Goal: Task Accomplishment & Management: Manage account settings

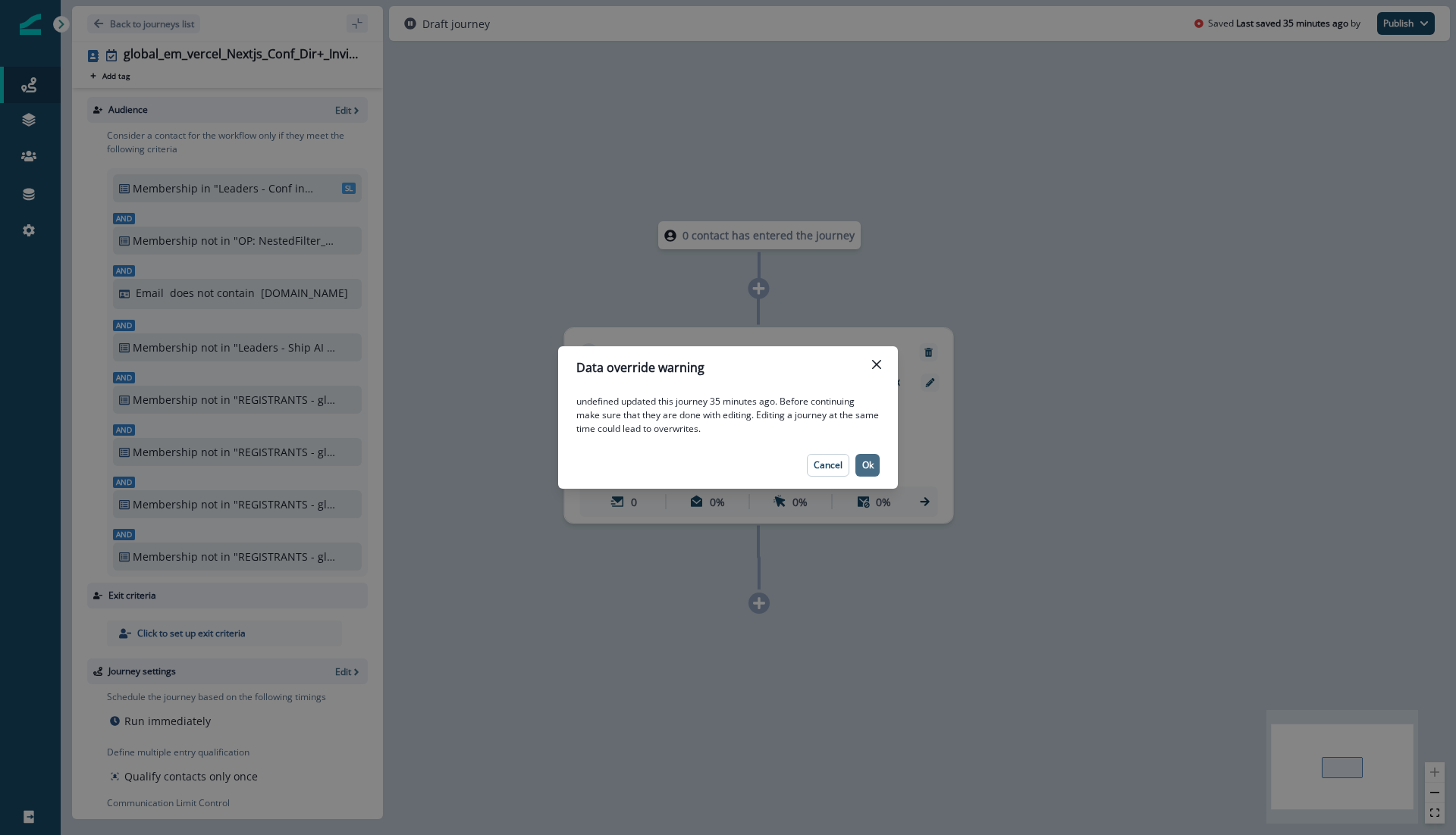
click at [867, 455] on button "Ok" at bounding box center [867, 465] width 24 height 22
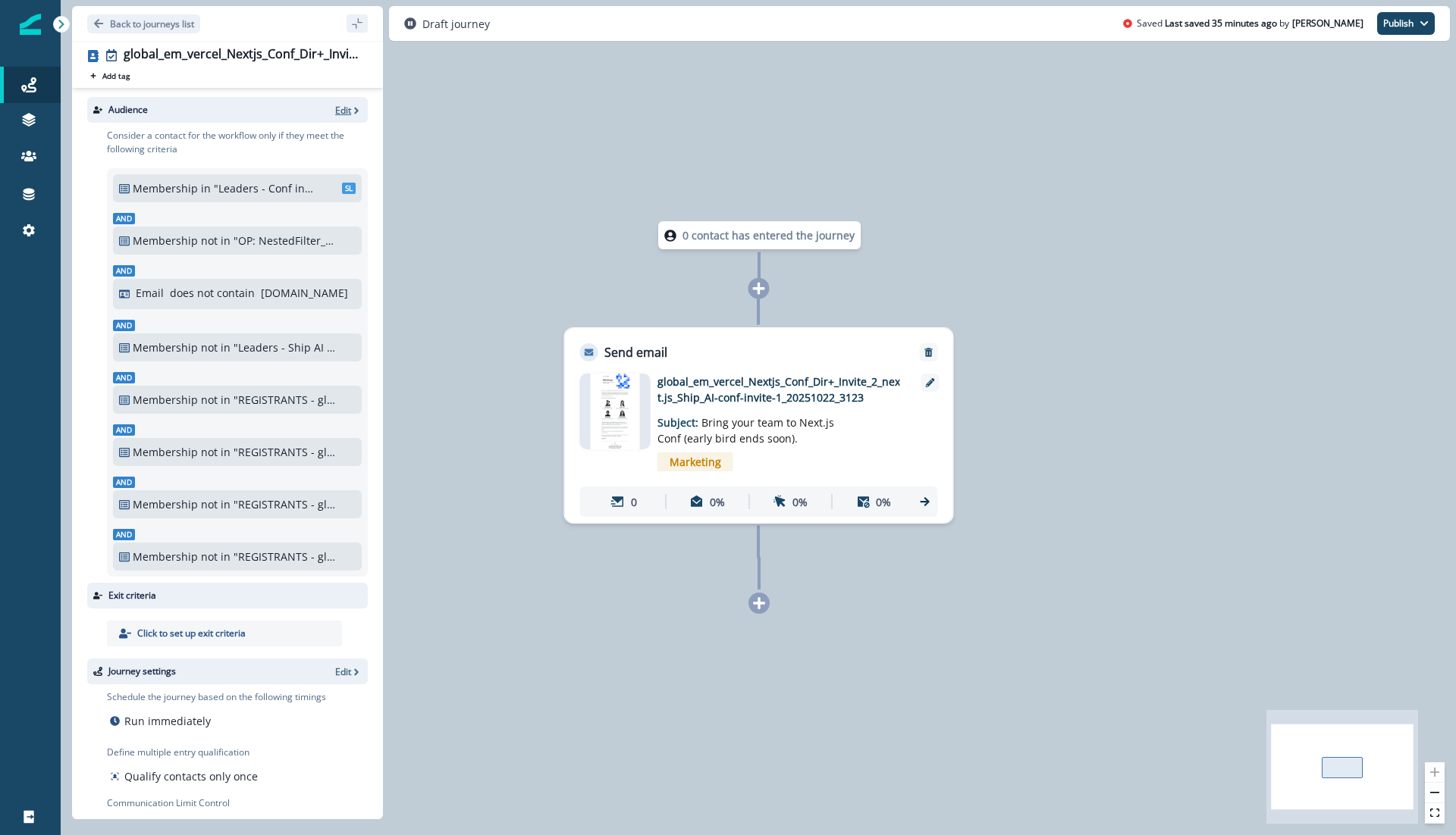
click at [342, 108] on p "Edit" at bounding box center [343, 110] width 16 height 13
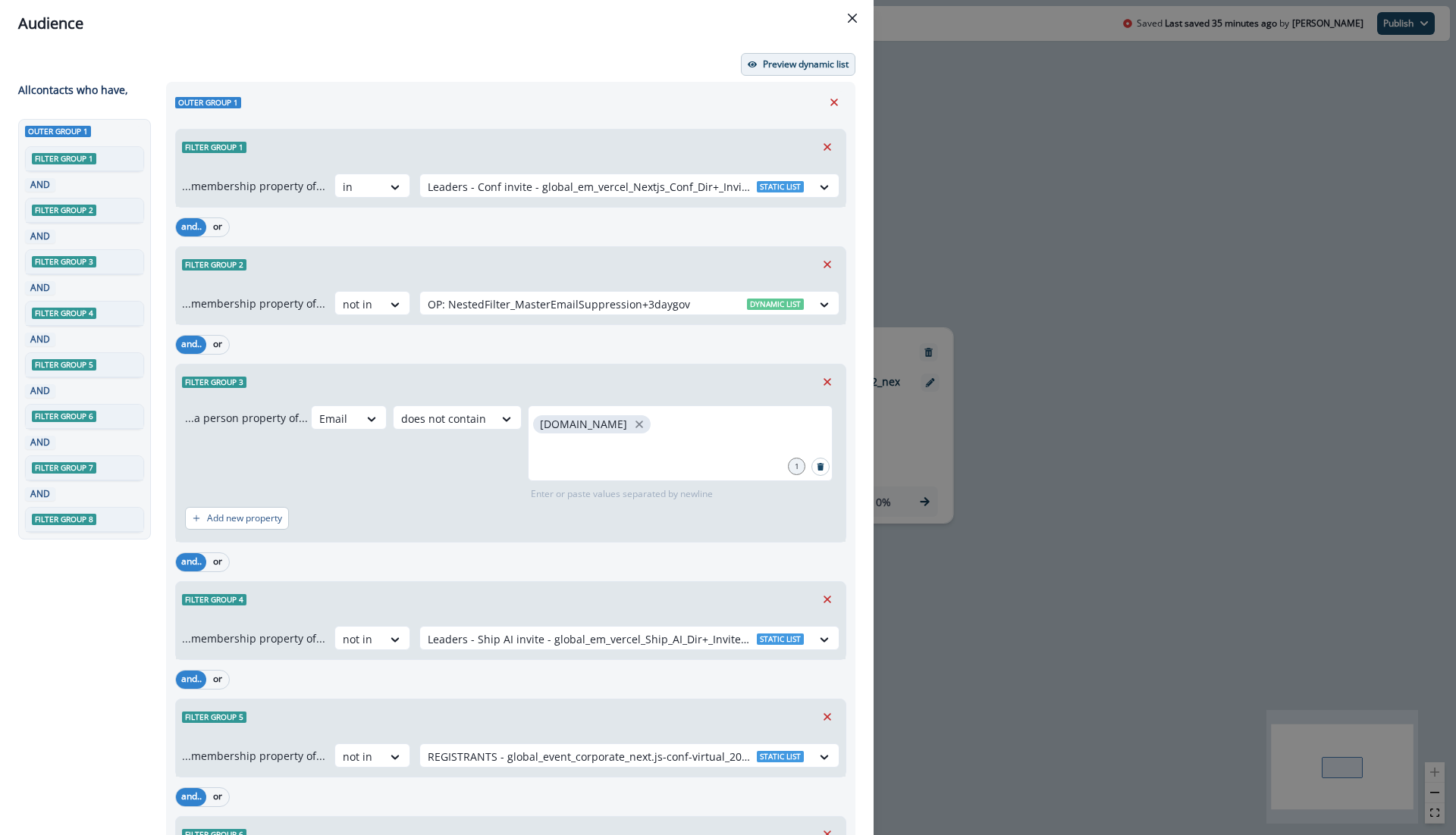
click at [780, 53] on button "Preview dynamic list" at bounding box center [798, 64] width 114 height 22
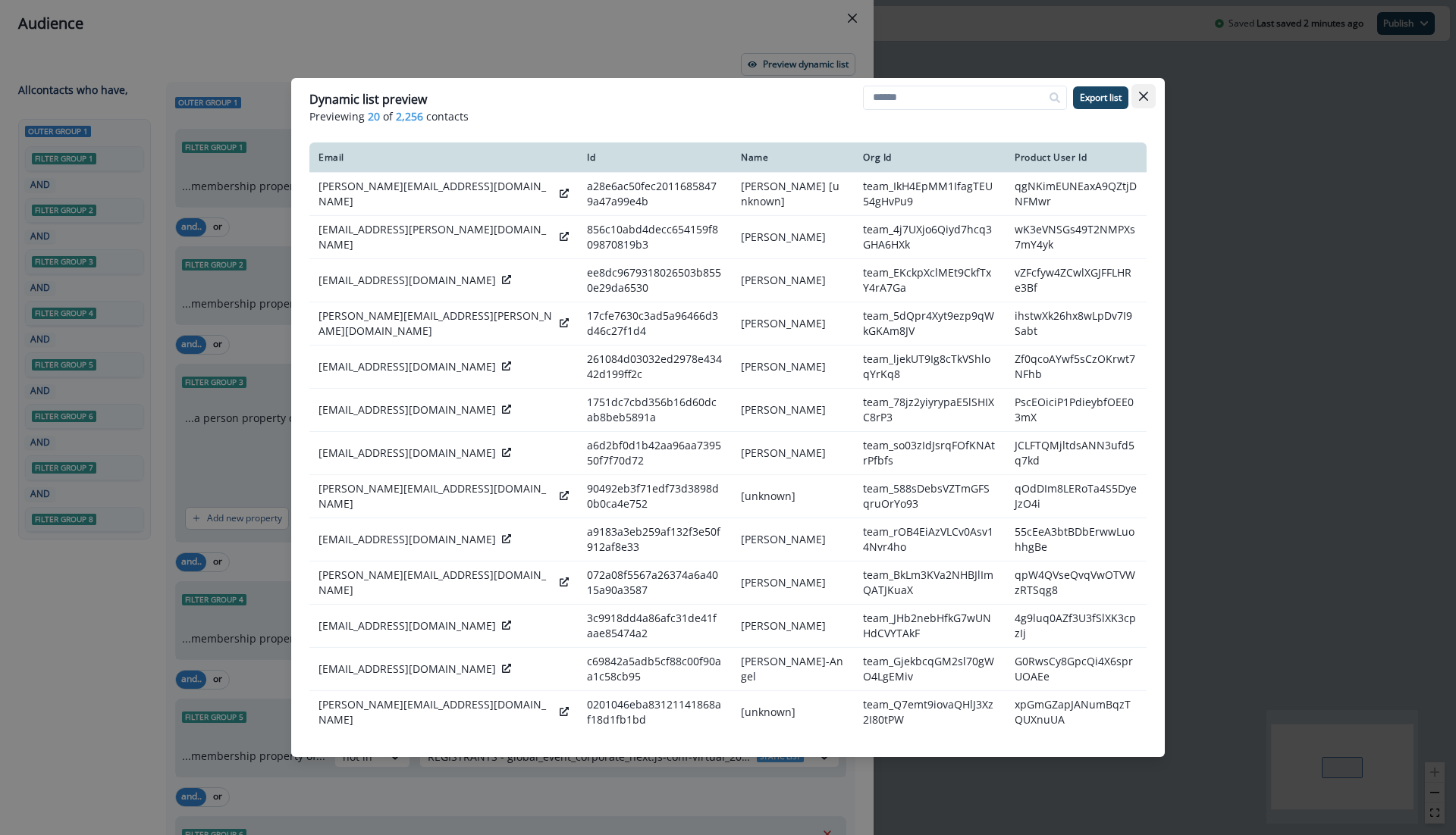
click at [1148, 97] on icon "Close" at bounding box center [1143, 96] width 9 height 9
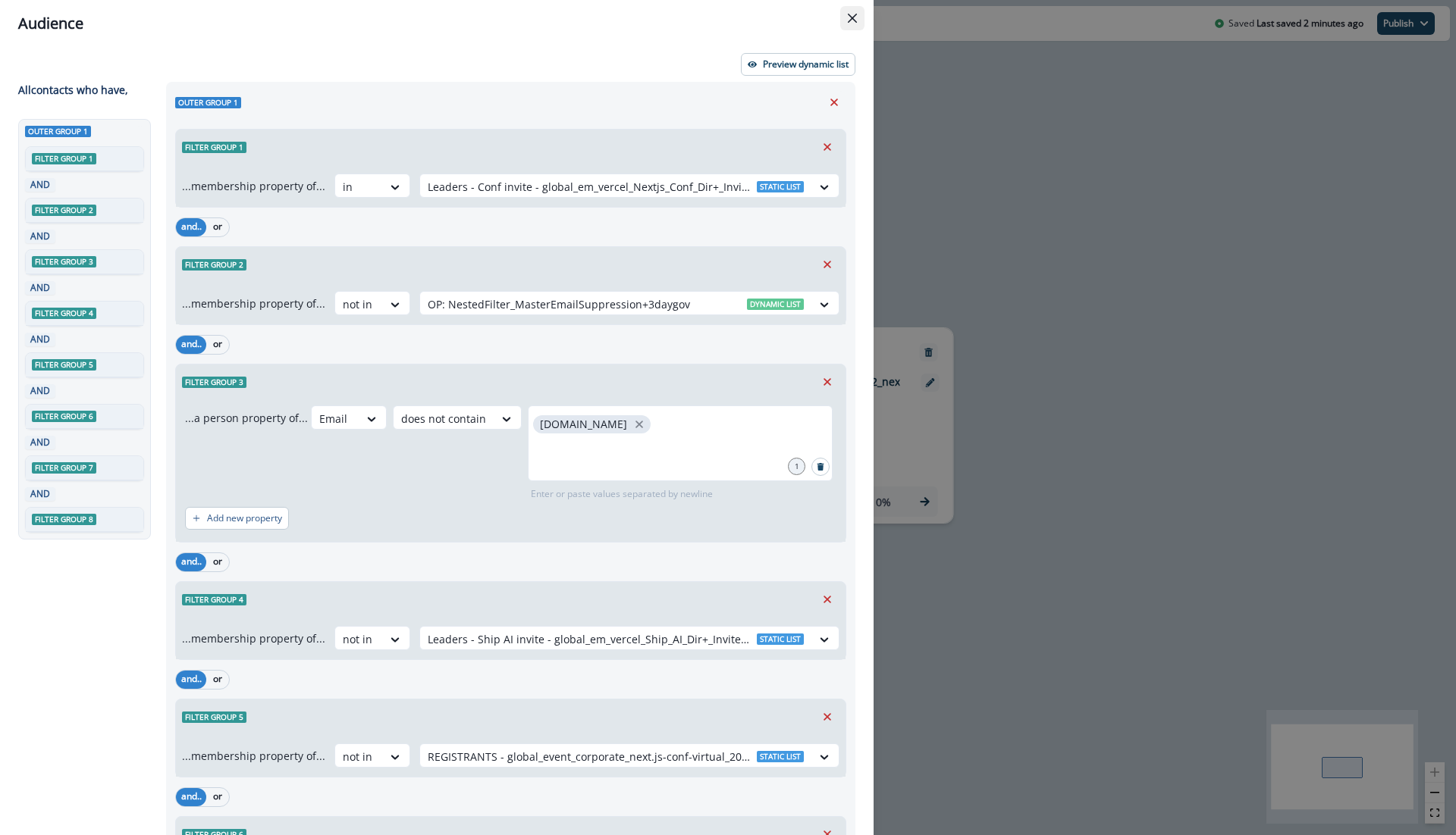
click at [850, 16] on icon "Close" at bounding box center [851, 18] width 9 height 9
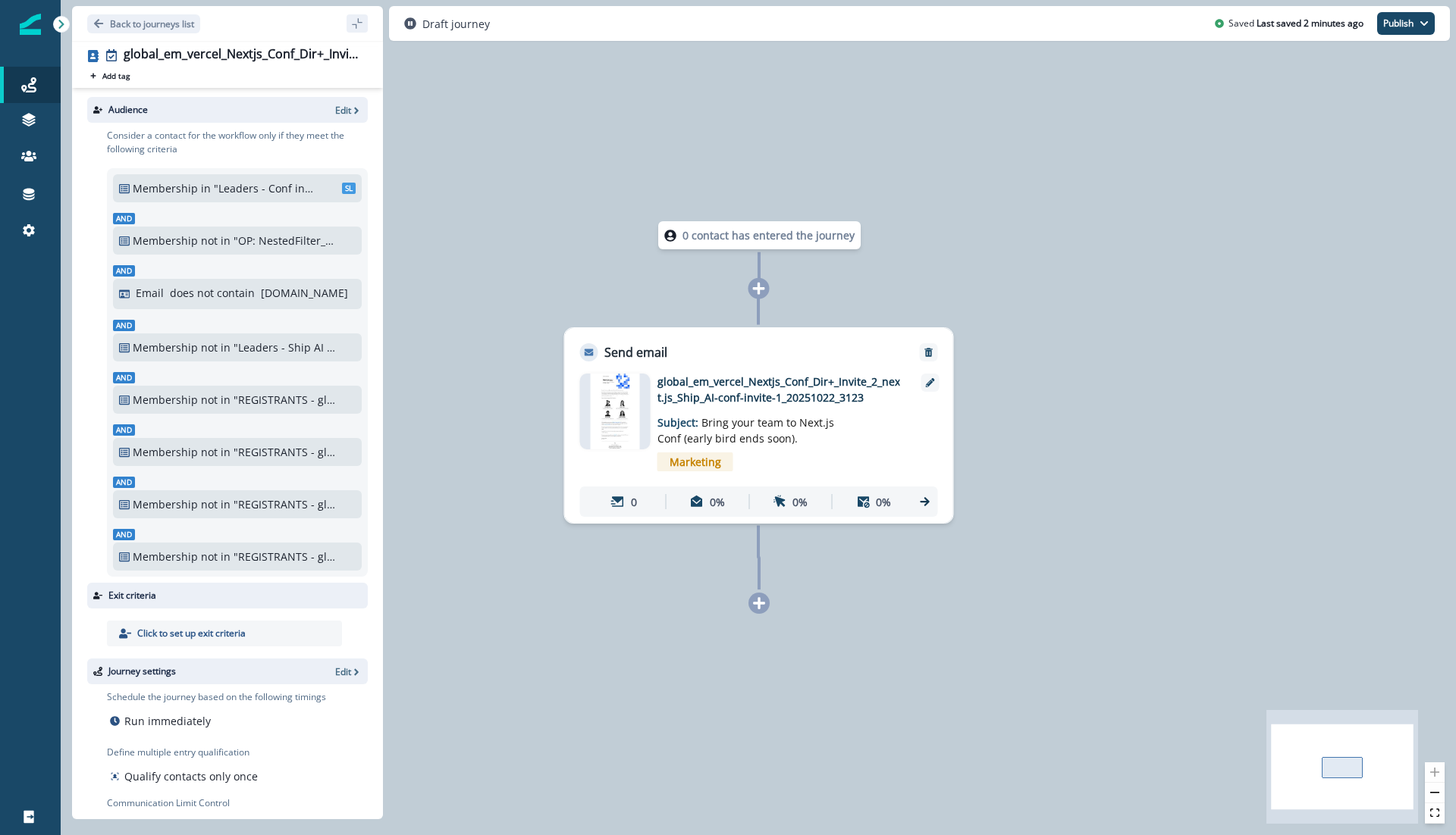
click at [606, 404] on img at bounding box center [615, 411] width 49 height 76
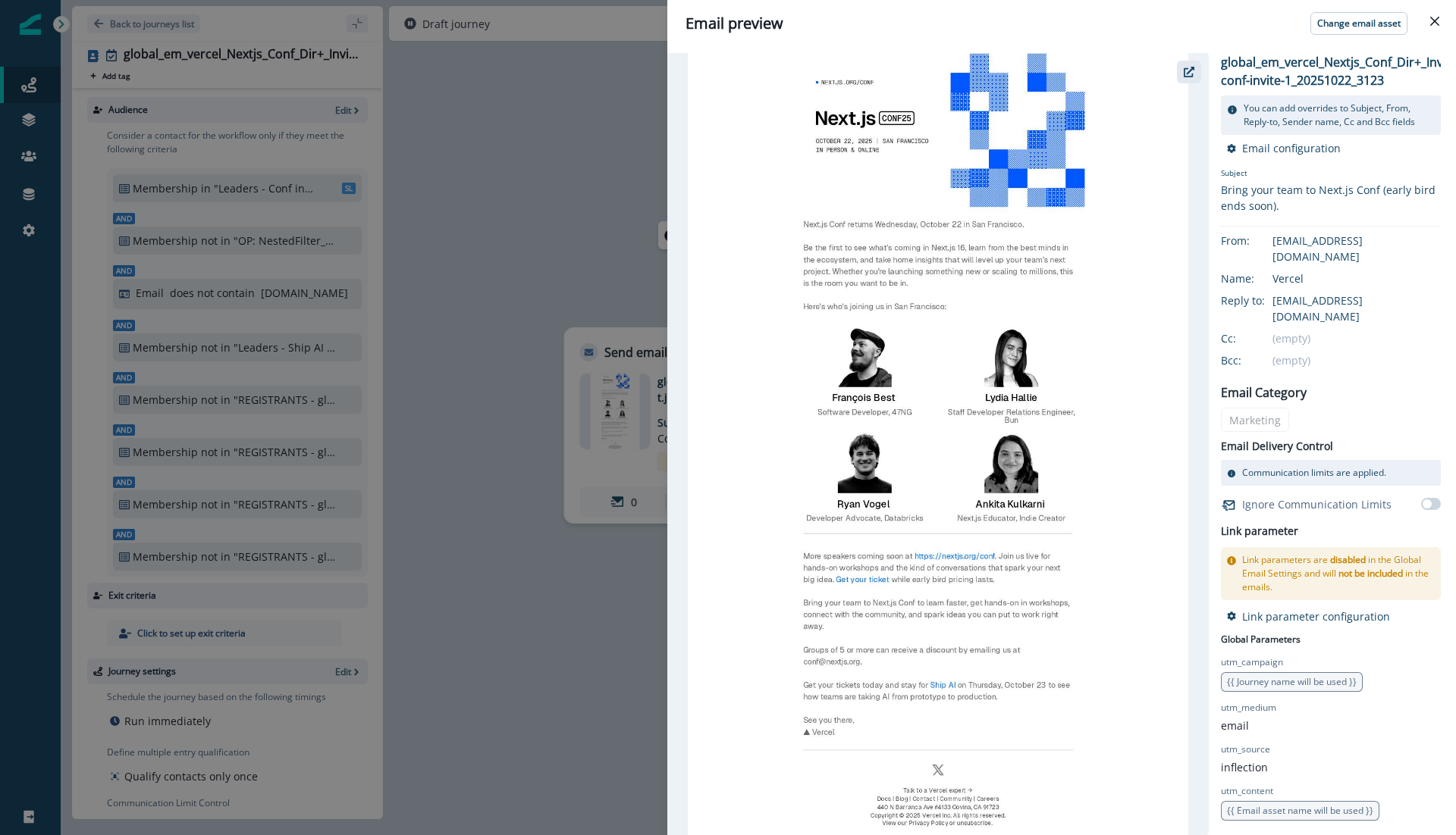
click at [1193, 73] on icon "button" at bounding box center [1188, 72] width 10 height 10
click at [626, 220] on div "Email preview Change email asset global_em_vercel_Nextjs_Conf_Dir+_Invite_2_nex…" at bounding box center [728, 418] width 1456 height 835
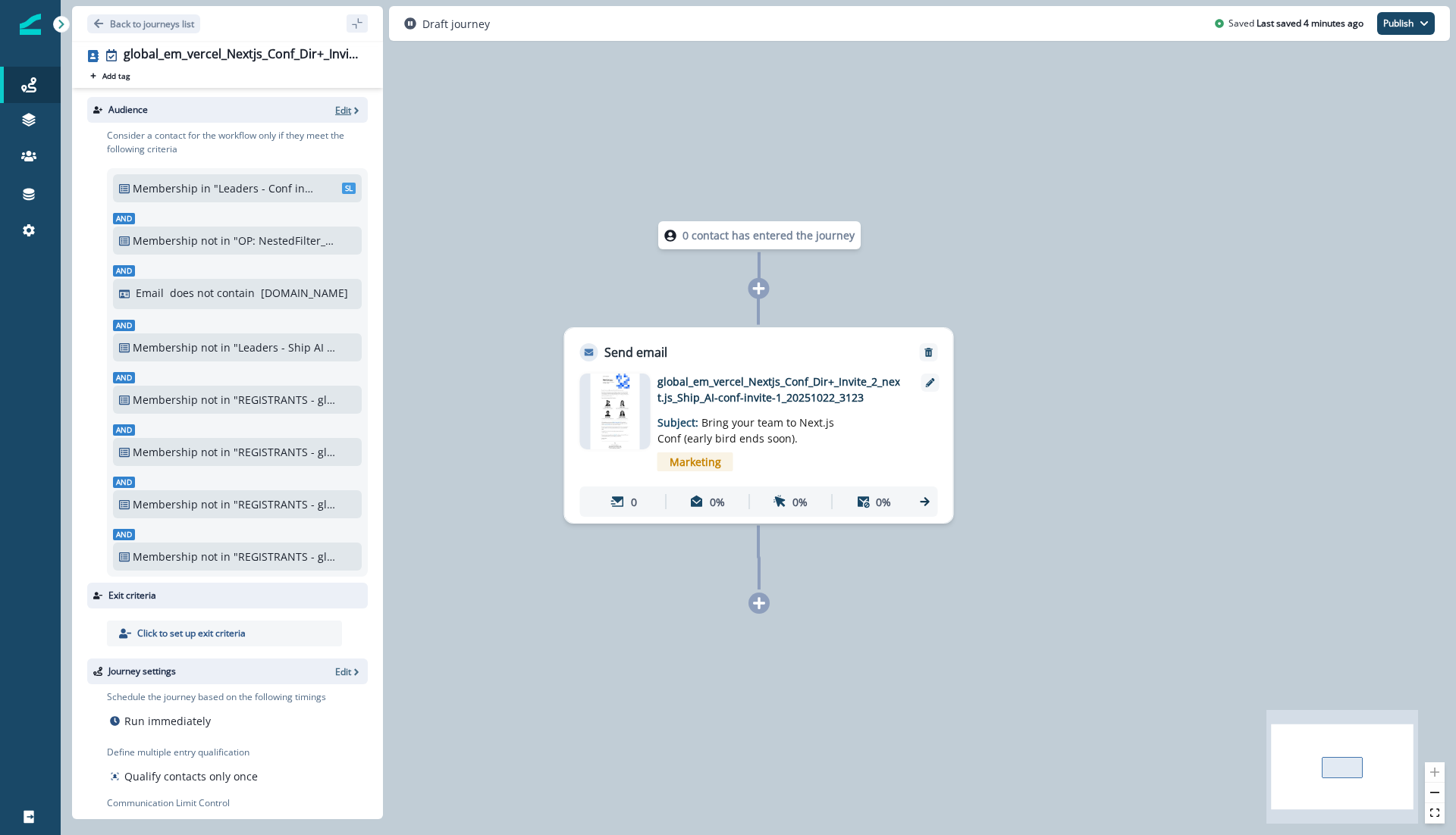
click at [352, 109] on icon "button" at bounding box center [356, 110] width 10 height 10
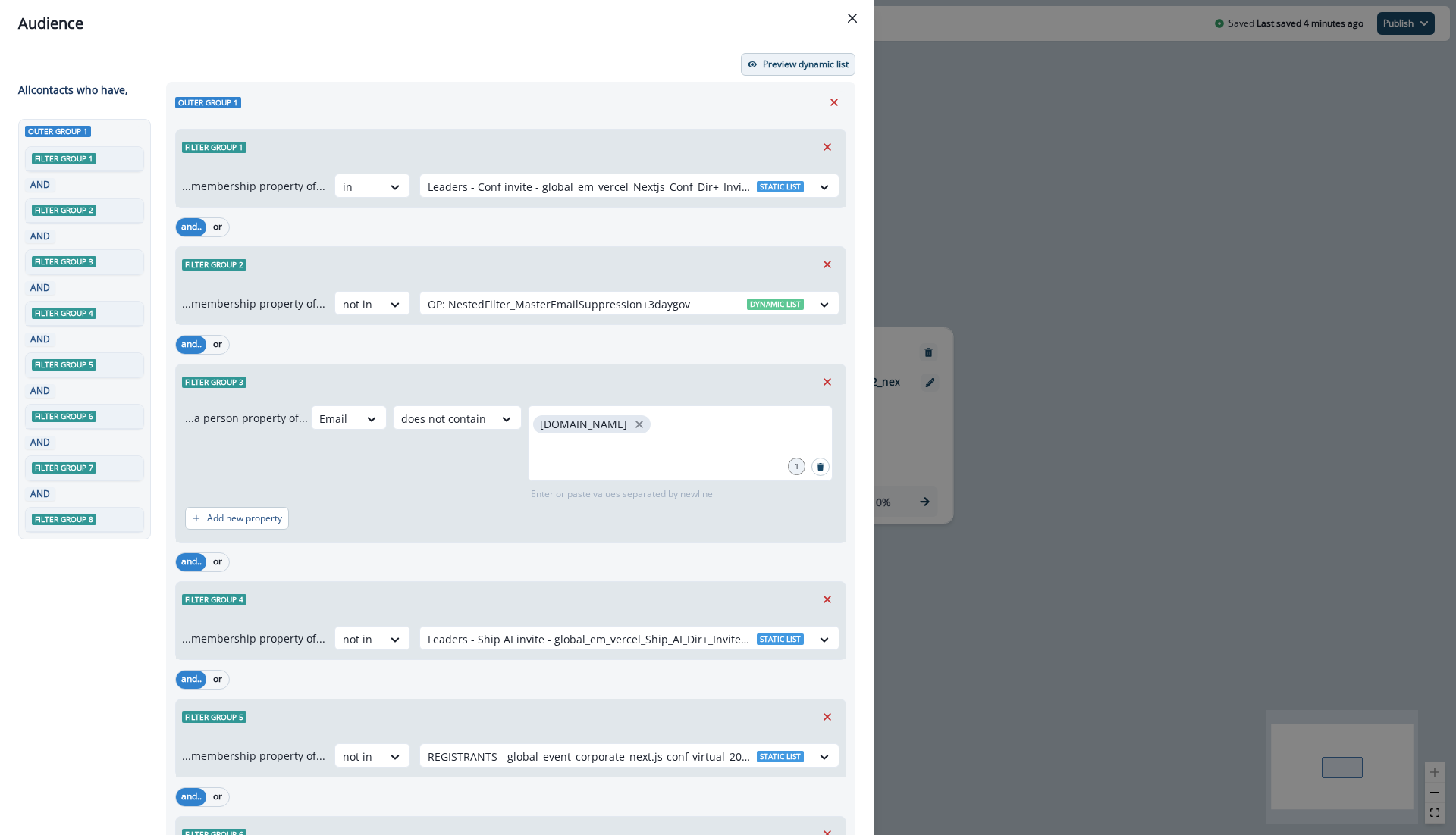
click at [780, 64] on p "Preview dynamic list" at bounding box center [805, 64] width 85 height 10
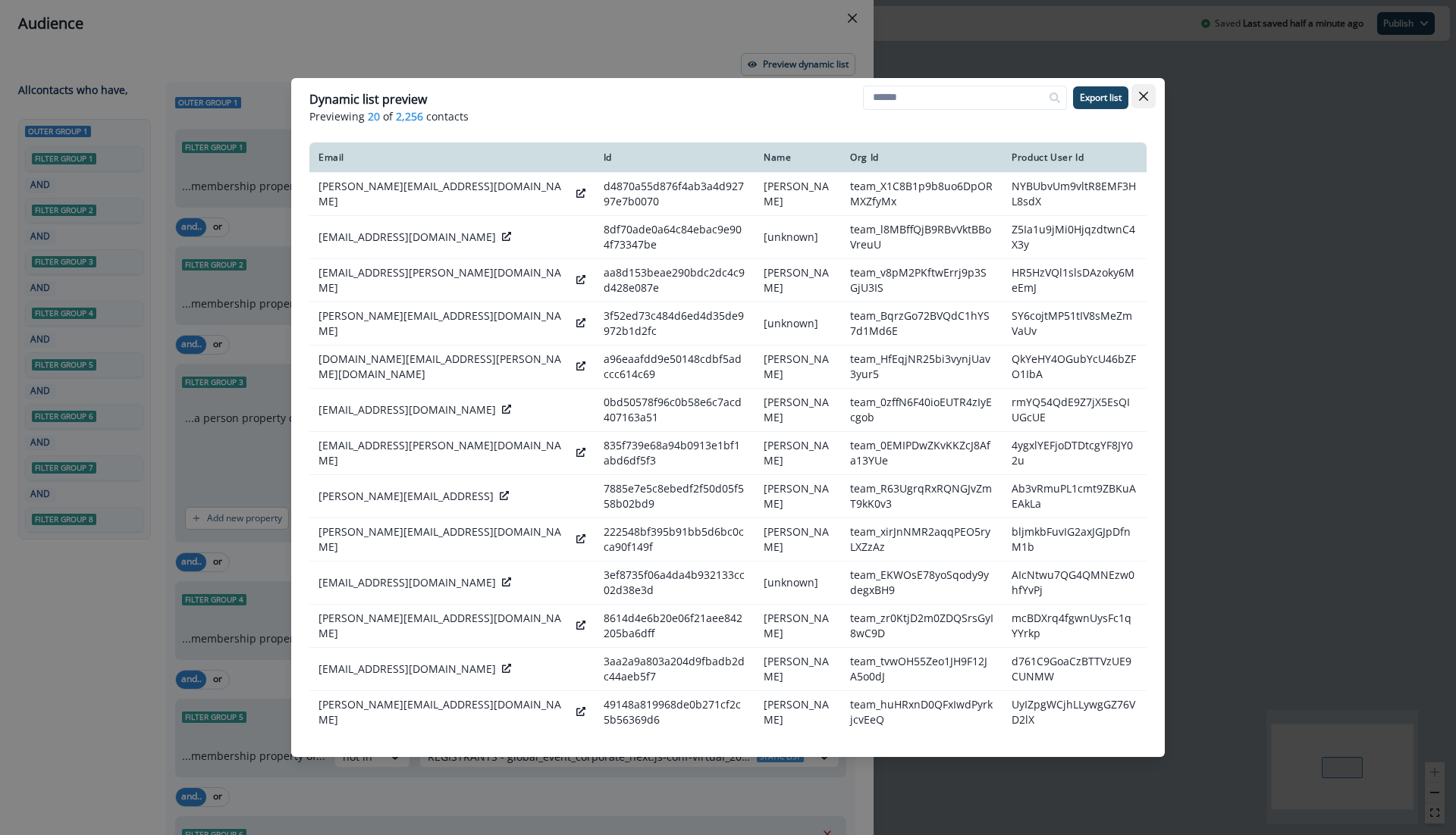
click at [1149, 92] on button "Close" at bounding box center [1144, 96] width 24 height 24
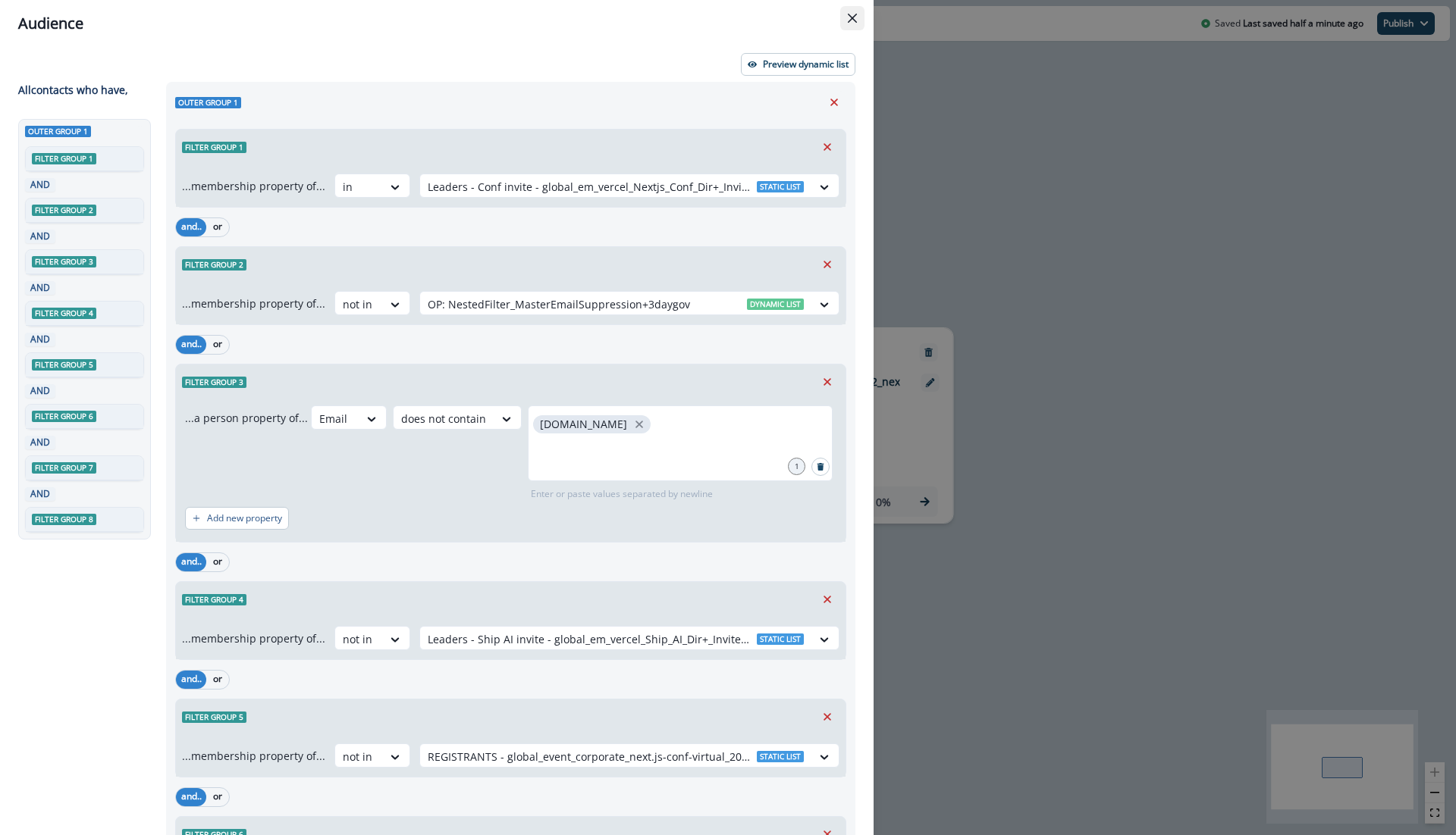
click at [847, 10] on button "Close" at bounding box center [852, 18] width 24 height 24
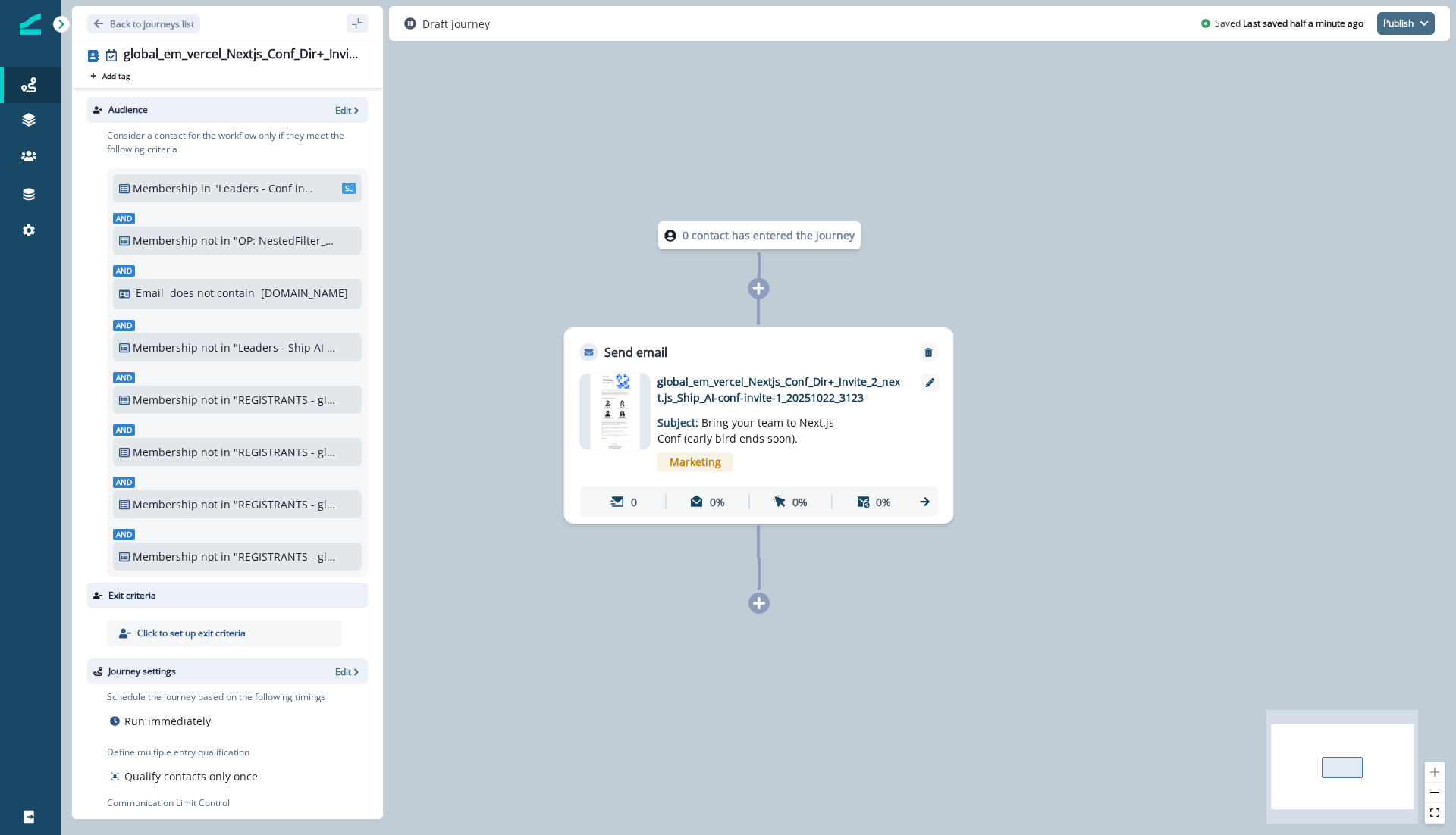
click at [1415, 27] on button "Publish" at bounding box center [1406, 23] width 58 height 22
click at [1345, 55] on button "as active journey" at bounding box center [1350, 61] width 169 height 27
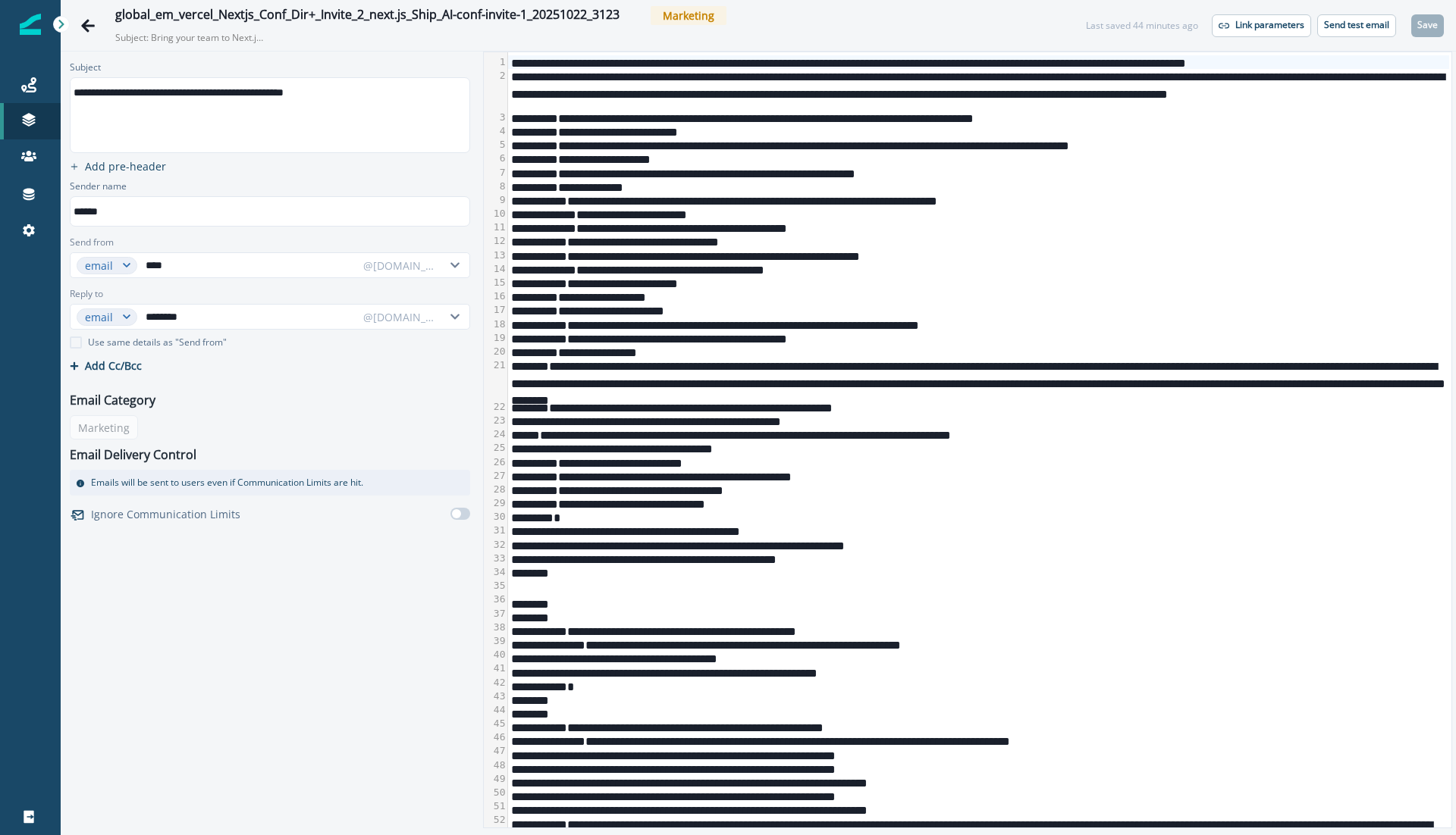
click at [958, 125] on div "**********" at bounding box center [978, 131] width 942 height 14
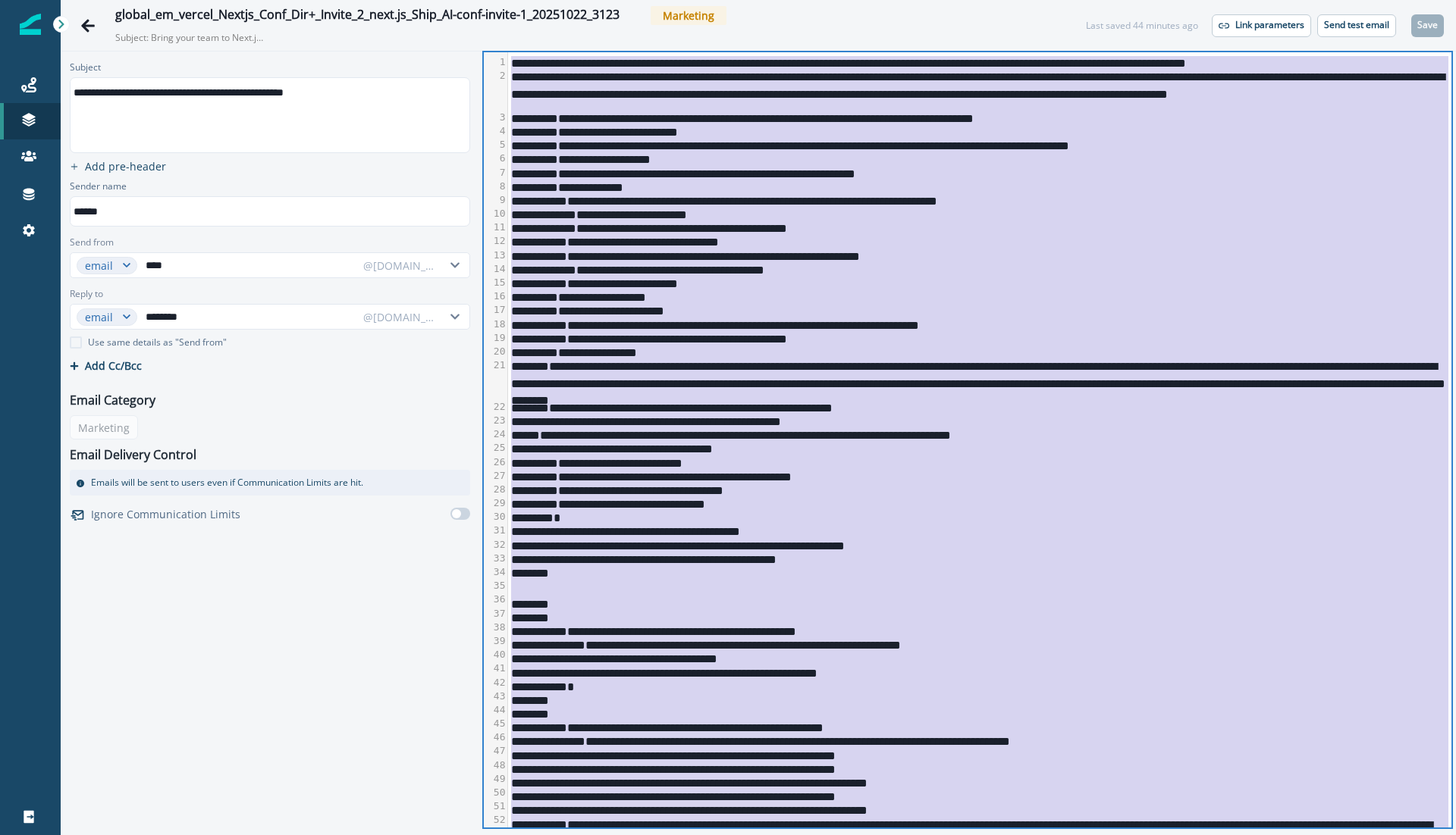
copy div "**********"
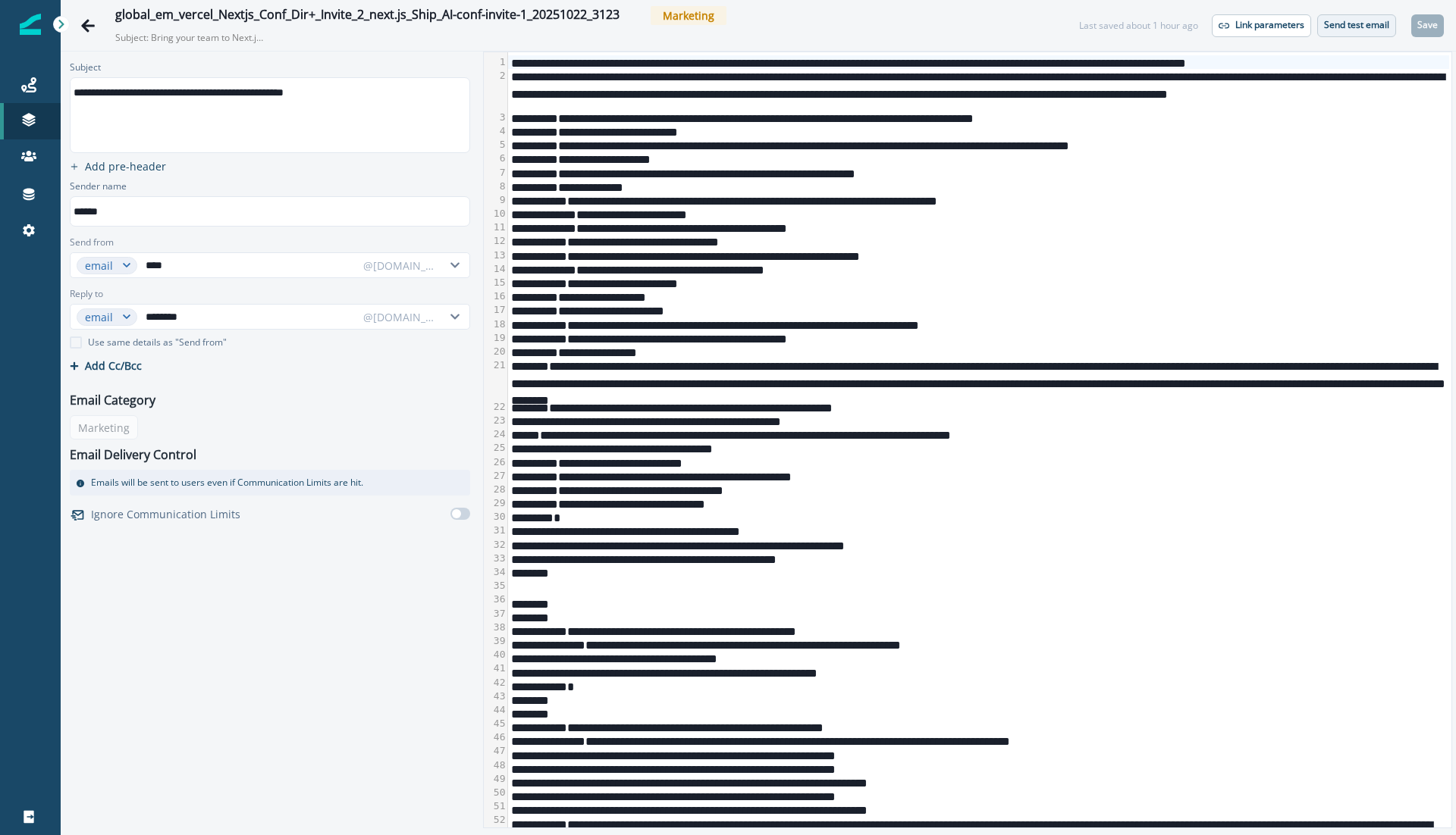
click at [1367, 22] on p "Send test email" at bounding box center [1357, 25] width 65 height 10
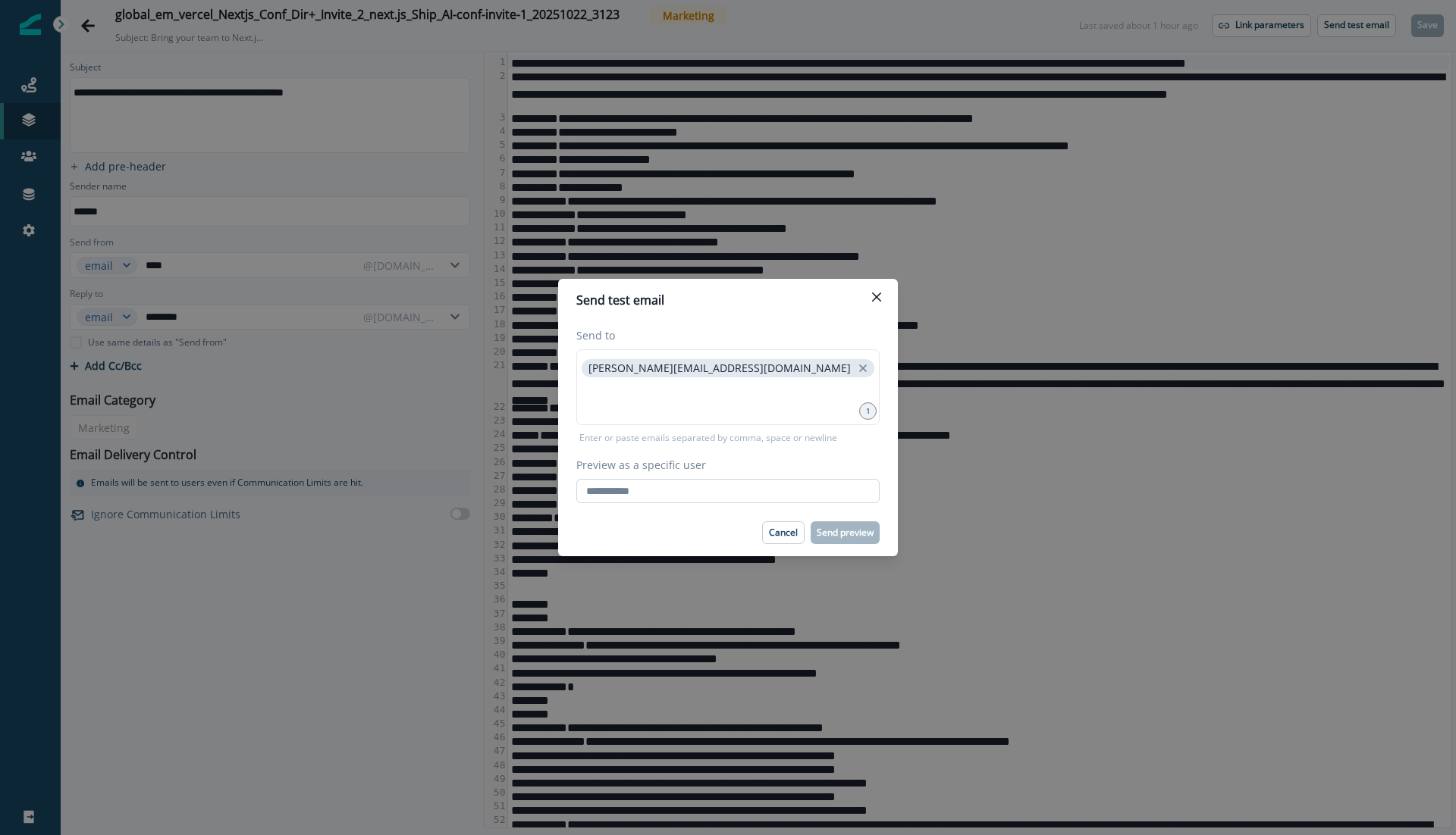
click at [698, 484] on input "Preview as a specific user" at bounding box center [728, 491] width 303 height 24
type input "**********"
click at [692, 532] on div "Cancel Send preview" at bounding box center [728, 532] width 303 height 22
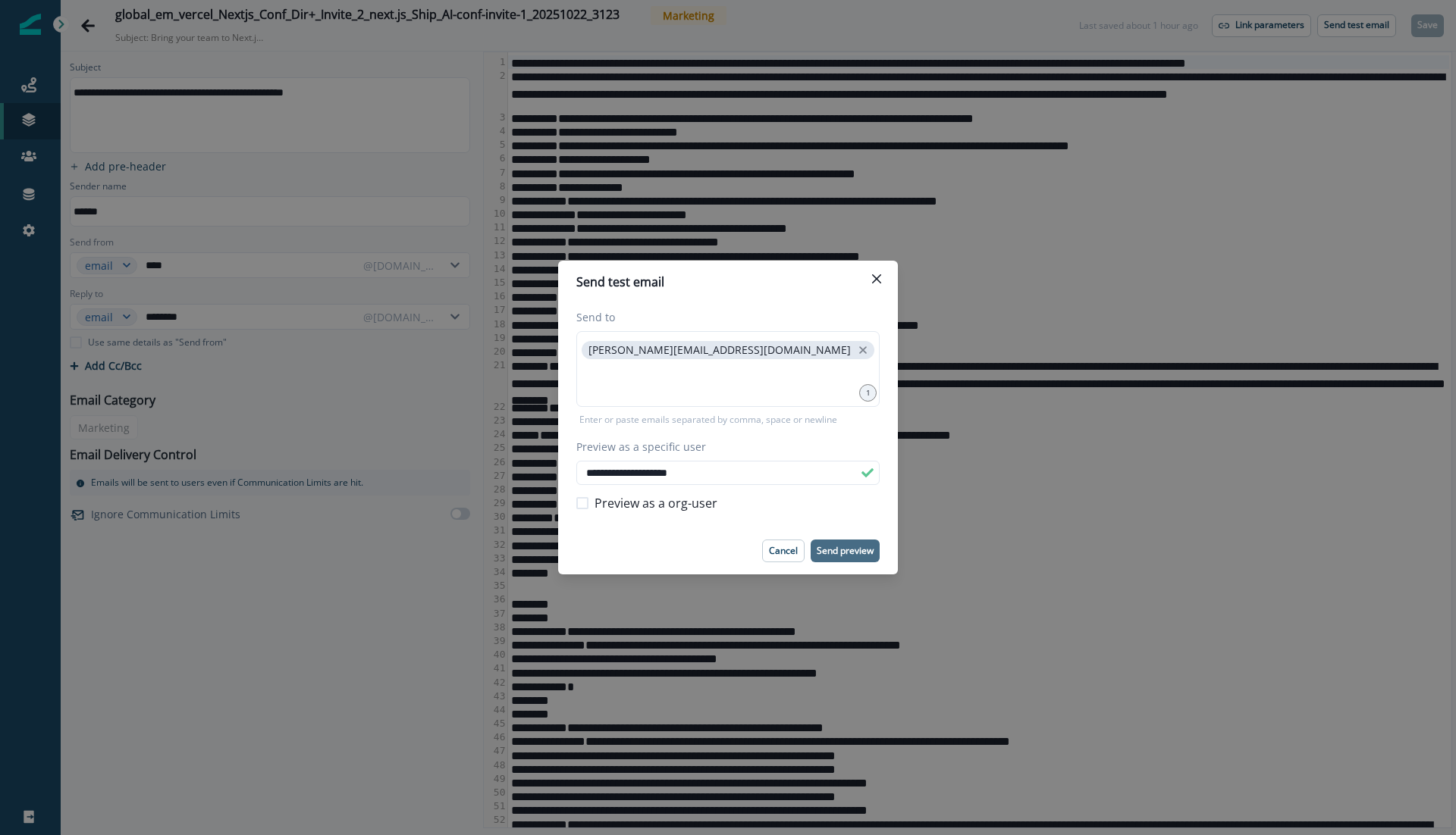
click at [839, 549] on p "Send preview" at bounding box center [845, 551] width 57 height 10
